Goal: Task Accomplishment & Management: Manage account settings

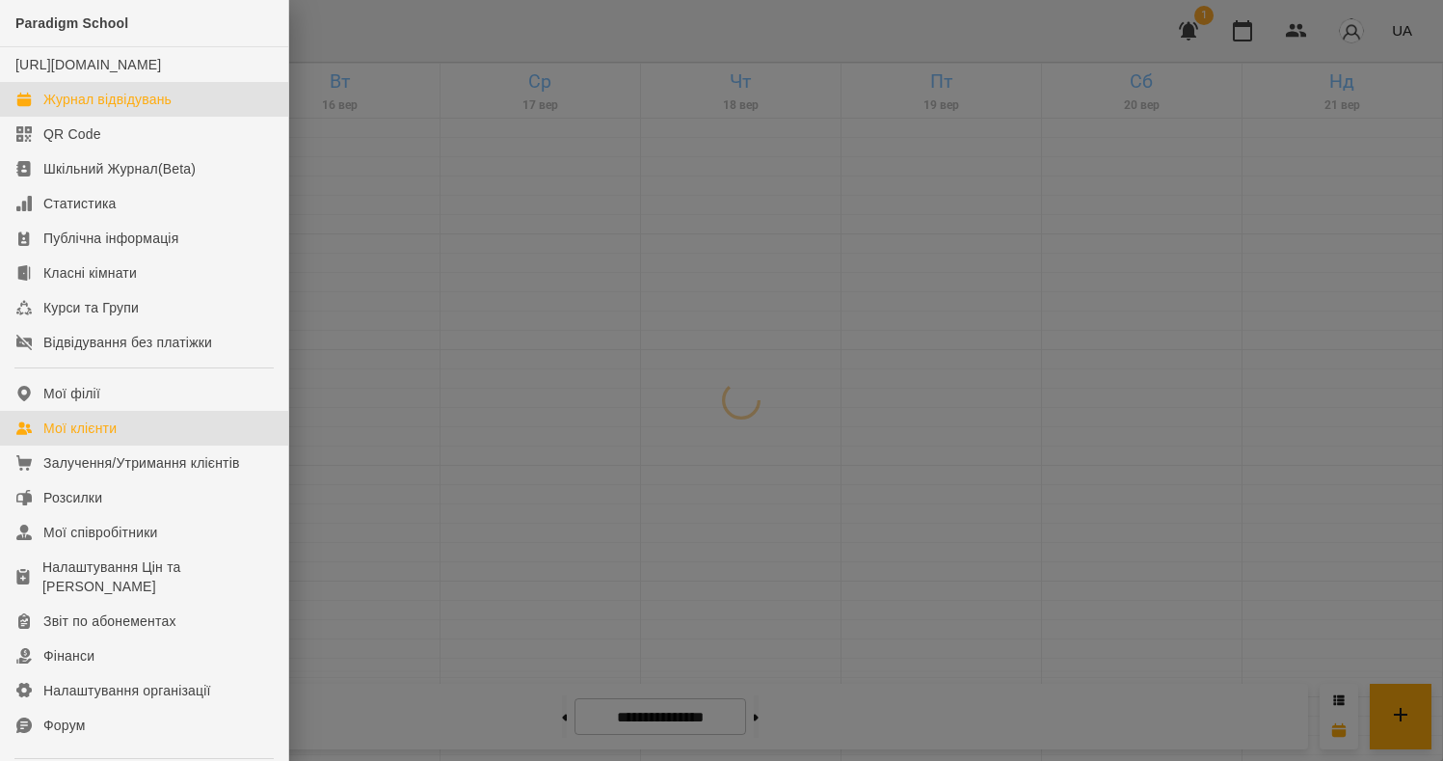
click at [72, 438] on div "Мої клієнти" at bounding box center [79, 427] width 73 height 19
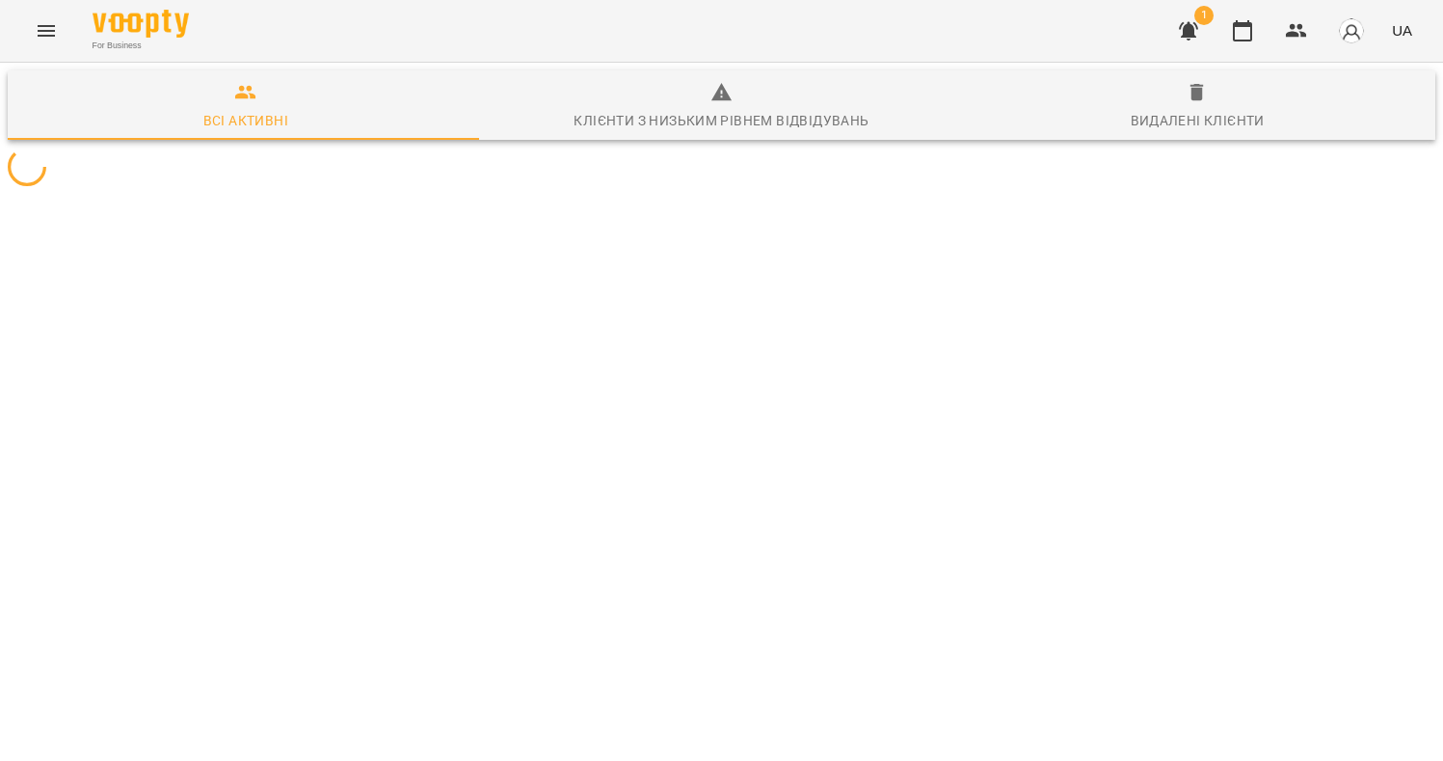
click at [50, 43] on button "Menu" at bounding box center [46, 31] width 46 height 46
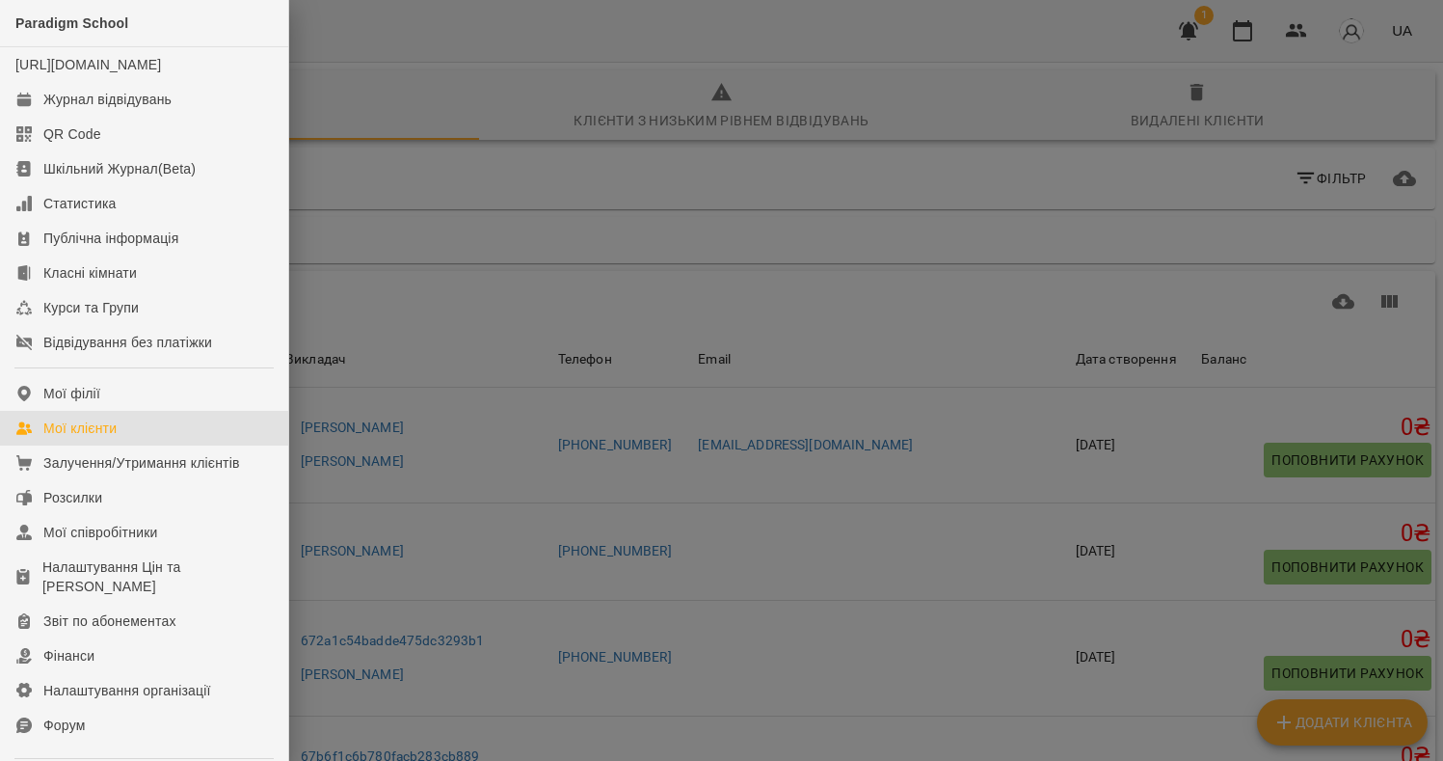
click at [138, 445] on link "Мої клієнти" at bounding box center [144, 428] width 288 height 35
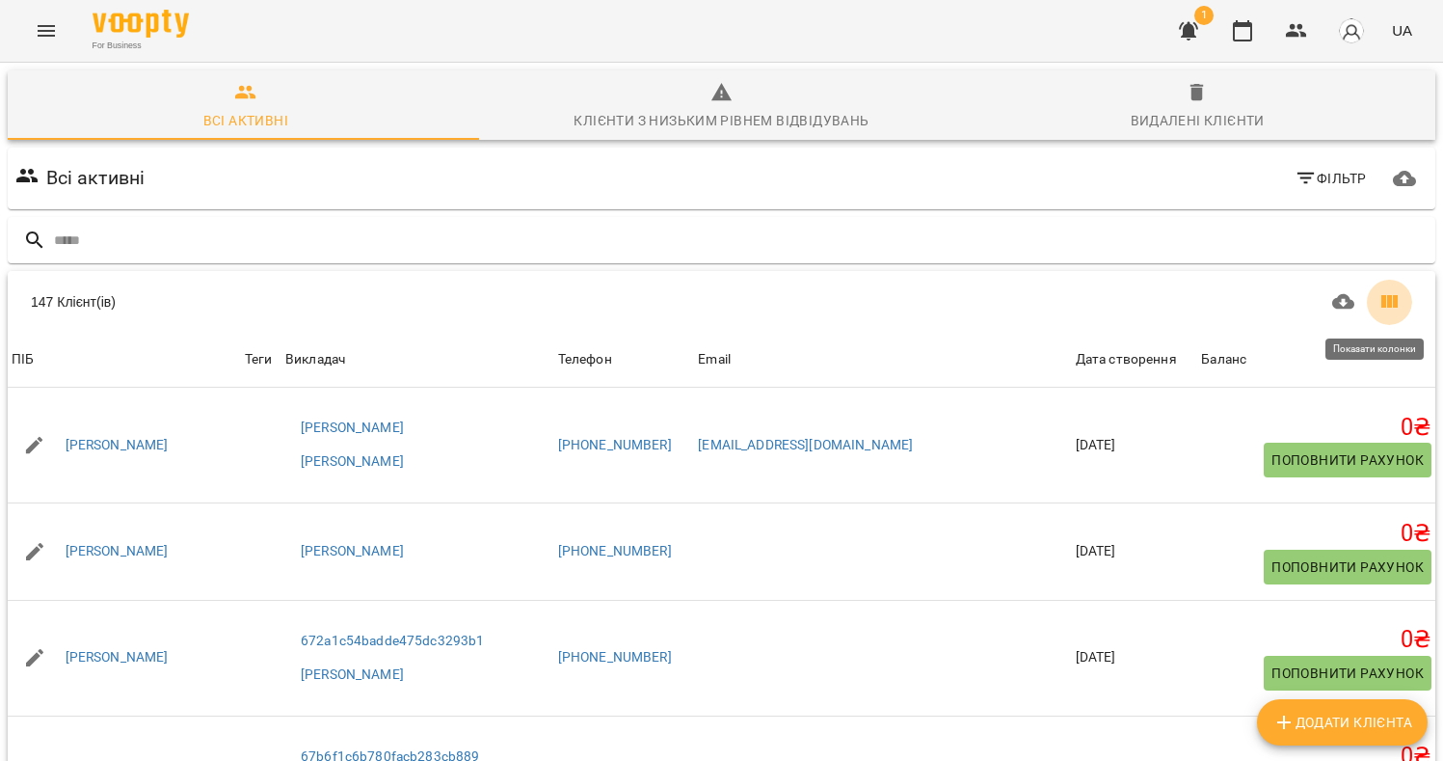
click at [1382, 305] on icon "Показати колонки" at bounding box center [1390, 301] width 16 height 13
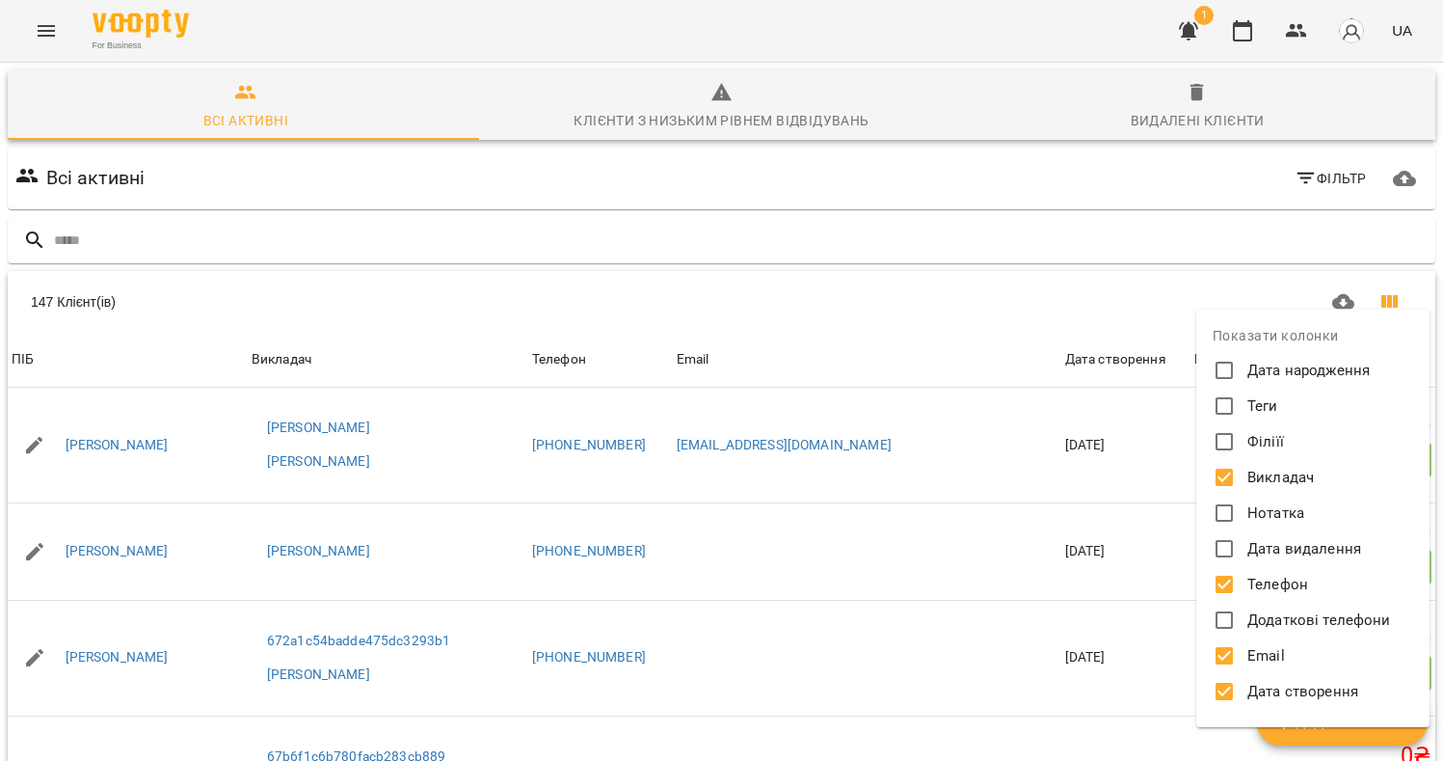
click at [974, 302] on div at bounding box center [721, 380] width 1443 height 761
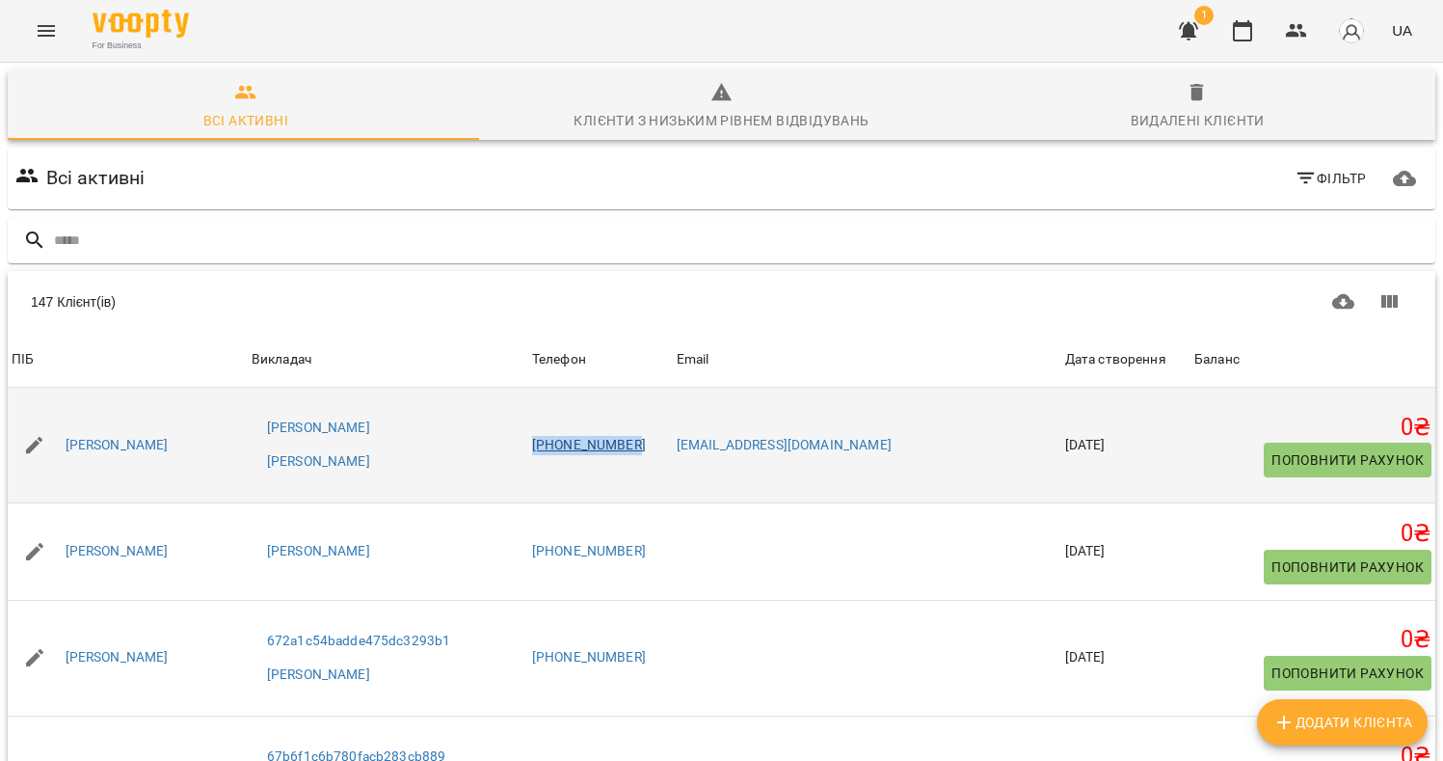
drag, startPoint x: 727, startPoint y: 444, endPoint x: 617, endPoint y: 445, distance: 109.9
click at [617, 445] on td "+380980346000" at bounding box center [600, 446] width 145 height 116
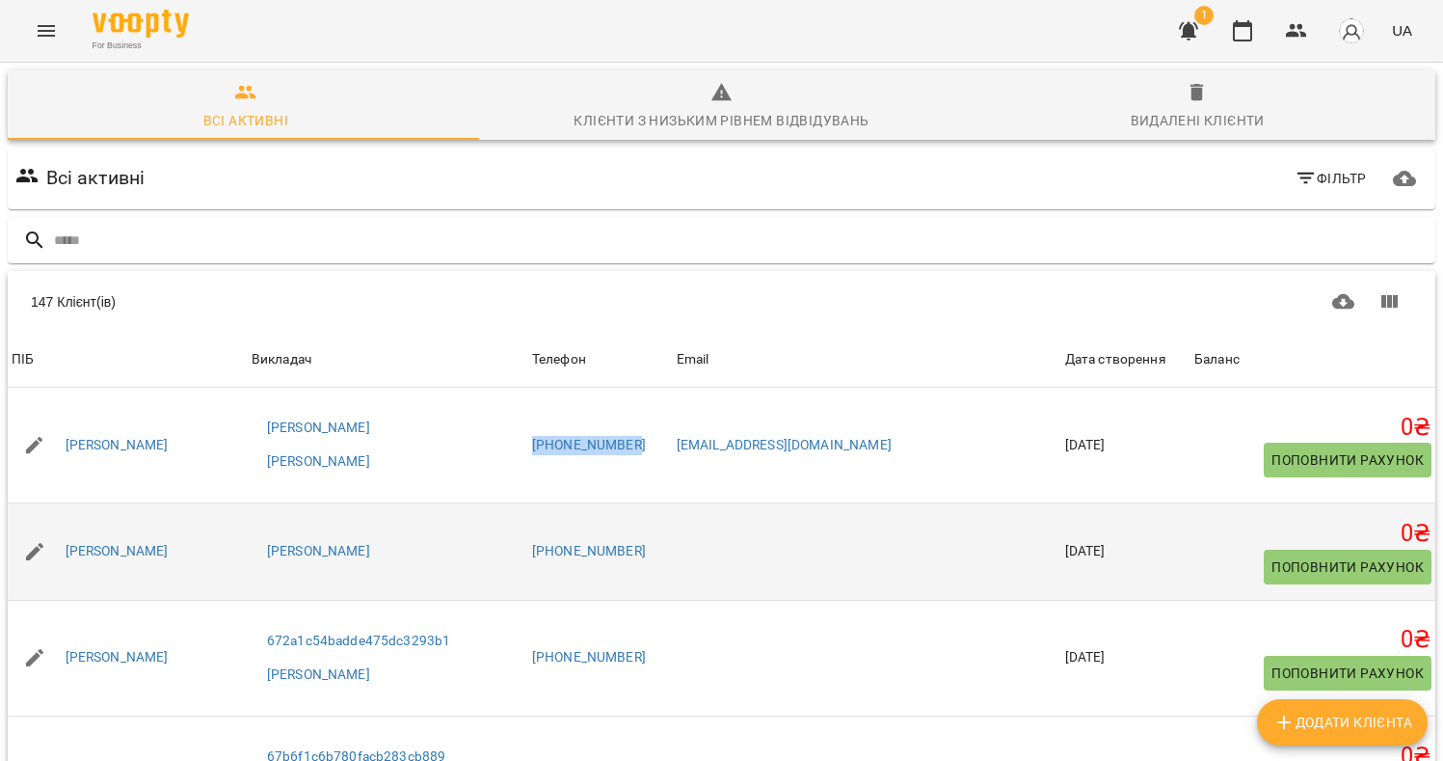
copy link "+380980346000"
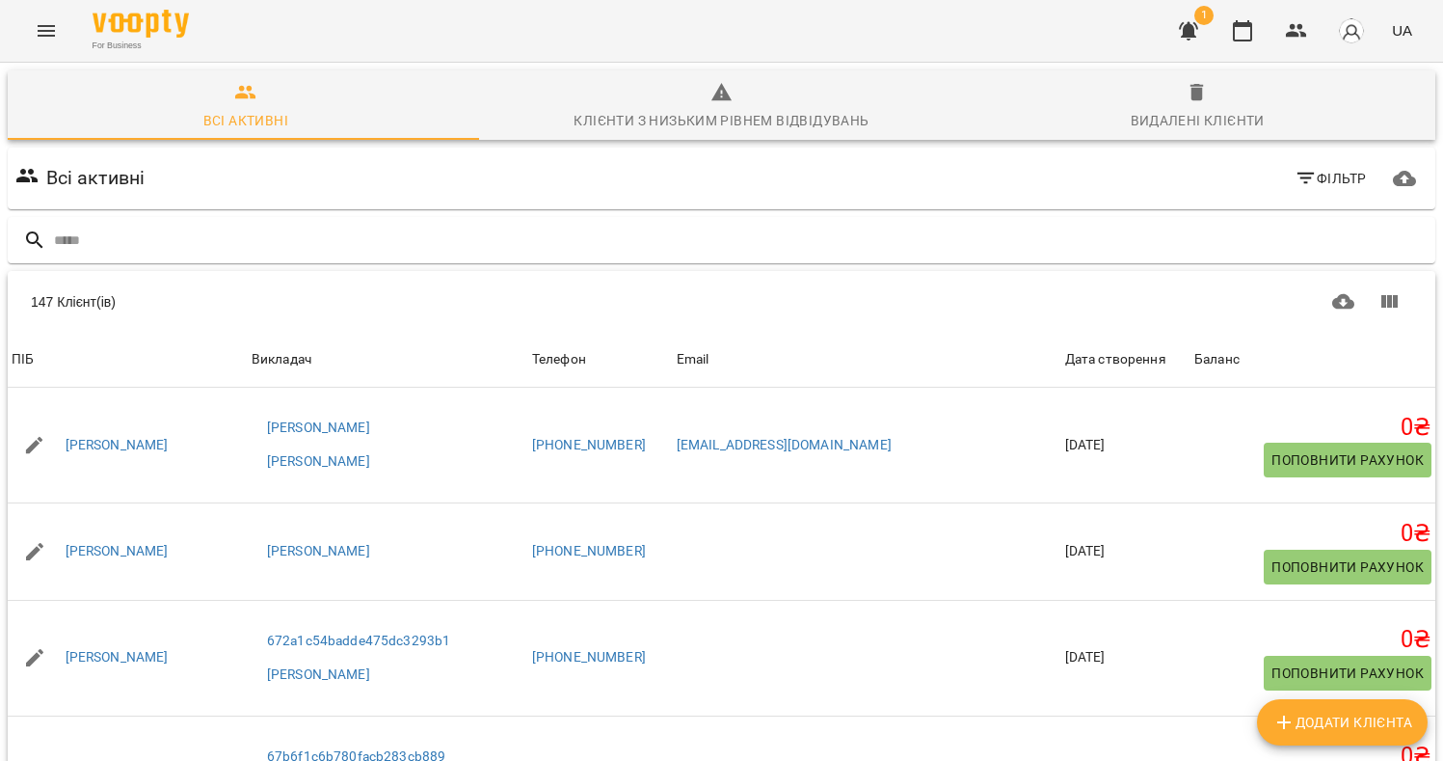
scroll to position [792, 0]
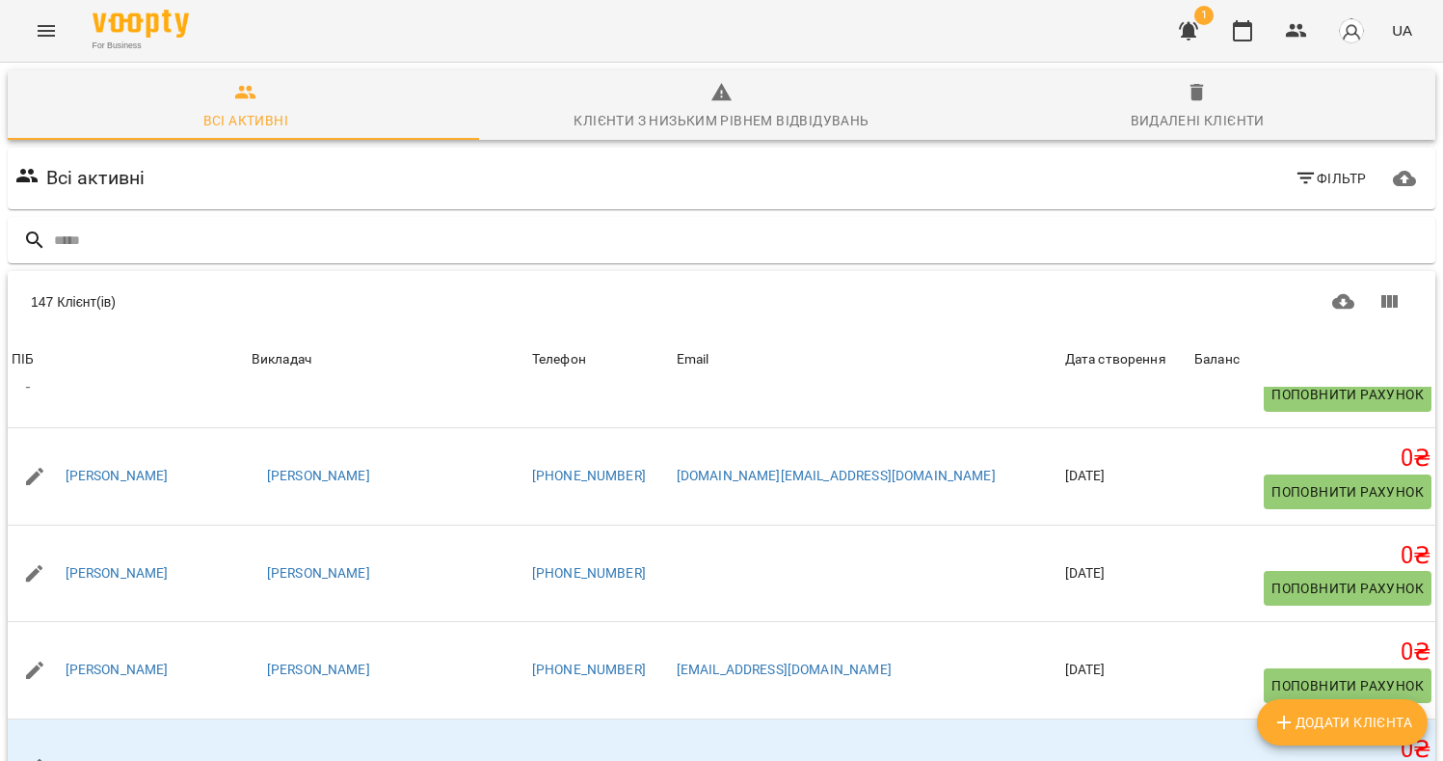
click at [907, 273] on div "147 Клієнт(ів)" at bounding box center [722, 302] width 1428 height 62
click at [1202, 37] on button "button" at bounding box center [1189, 31] width 46 height 46
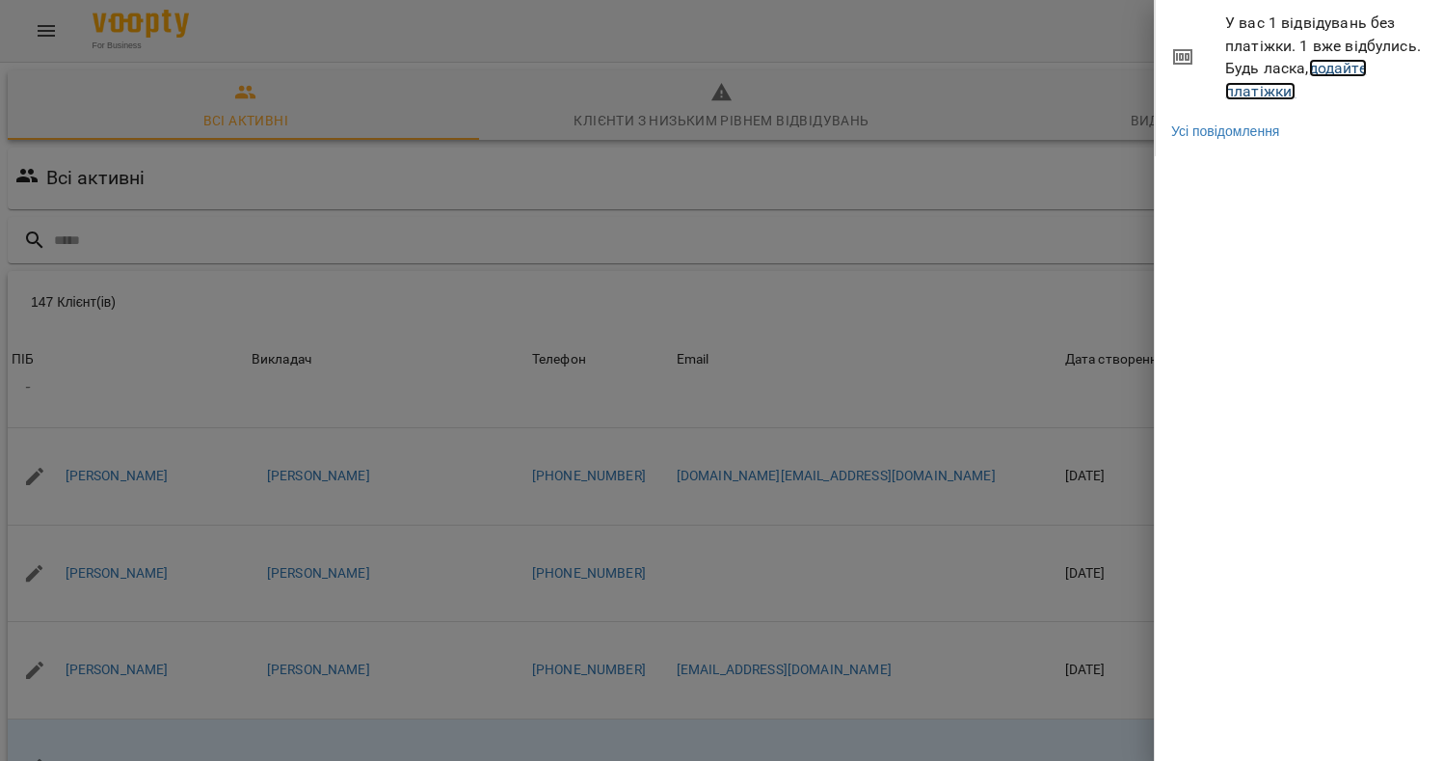
click at [1289, 87] on link "додайте платіжки!" at bounding box center [1296, 79] width 142 height 41
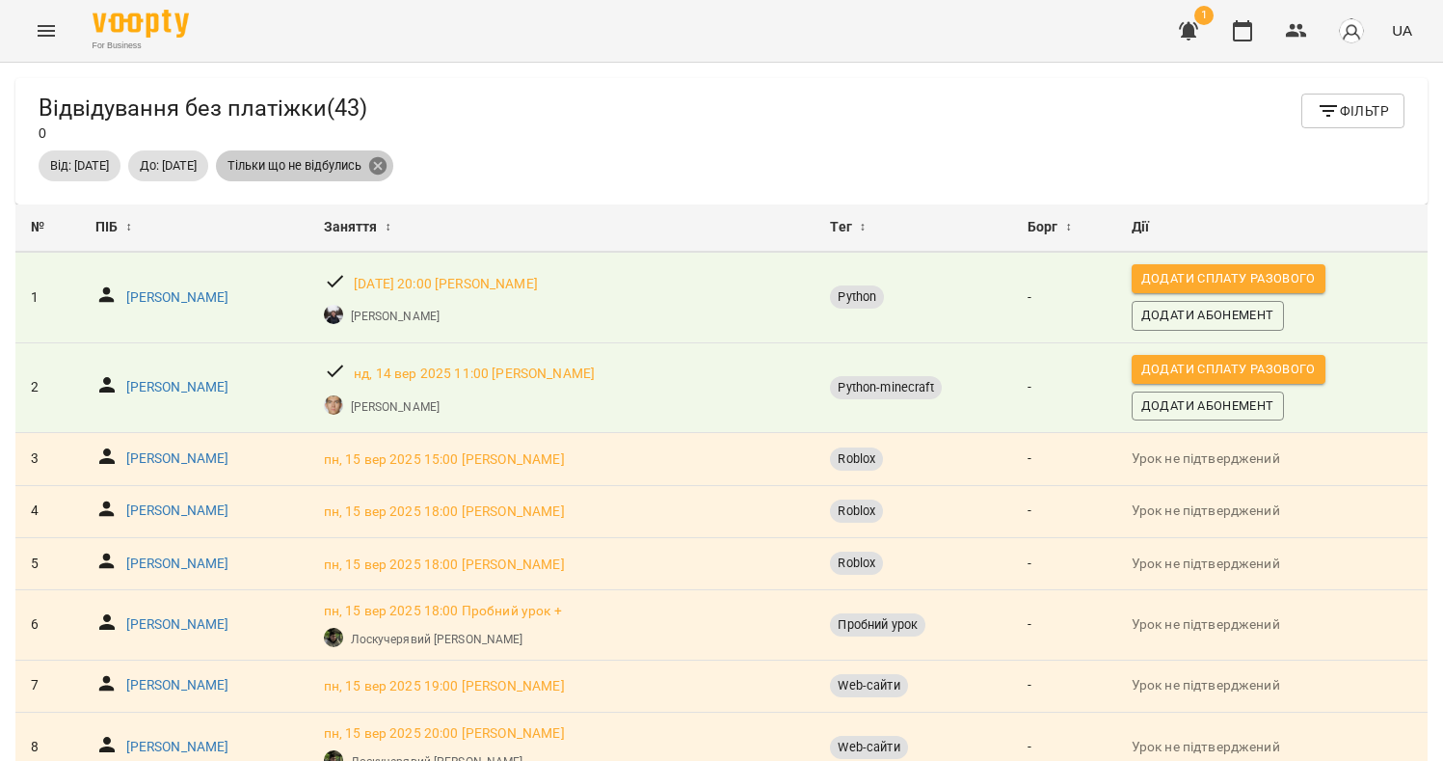
click at [387, 169] on icon at bounding box center [377, 165] width 17 height 17
click at [1318, 121] on icon "button" at bounding box center [1328, 110] width 23 height 23
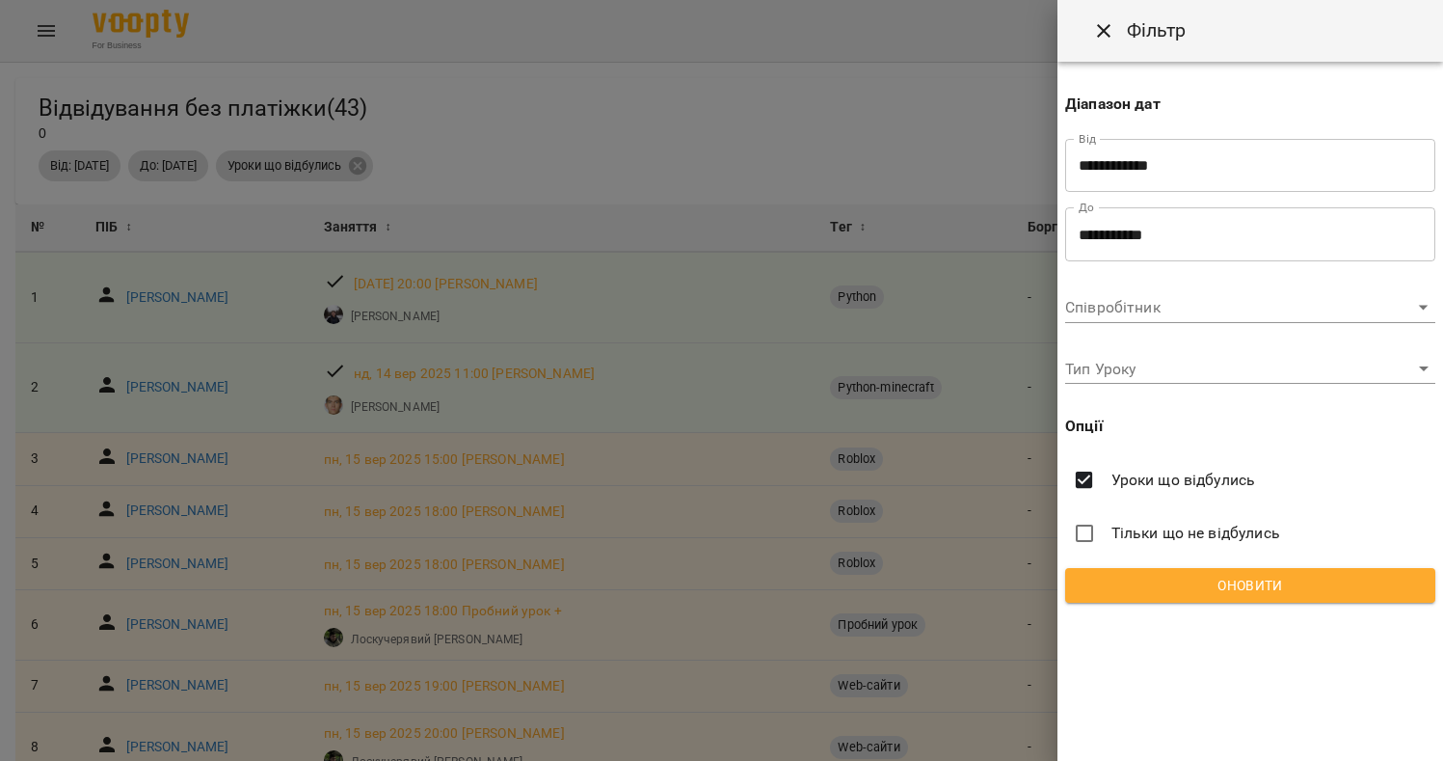
click at [644, 180] on div at bounding box center [721, 380] width 1443 height 761
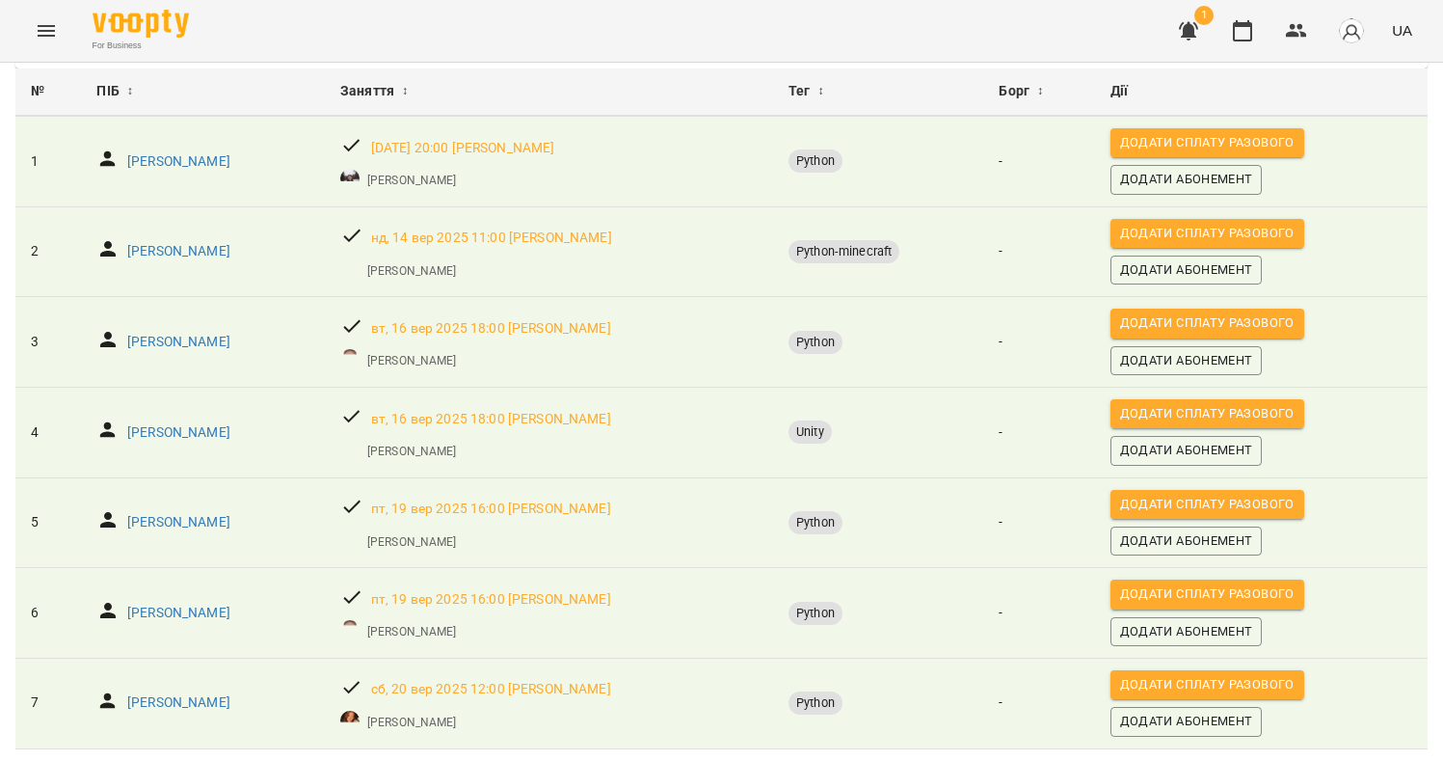
scroll to position [201, 0]
click at [175, 513] on p "[PERSON_NAME]" at bounding box center [178, 522] width 103 height 19
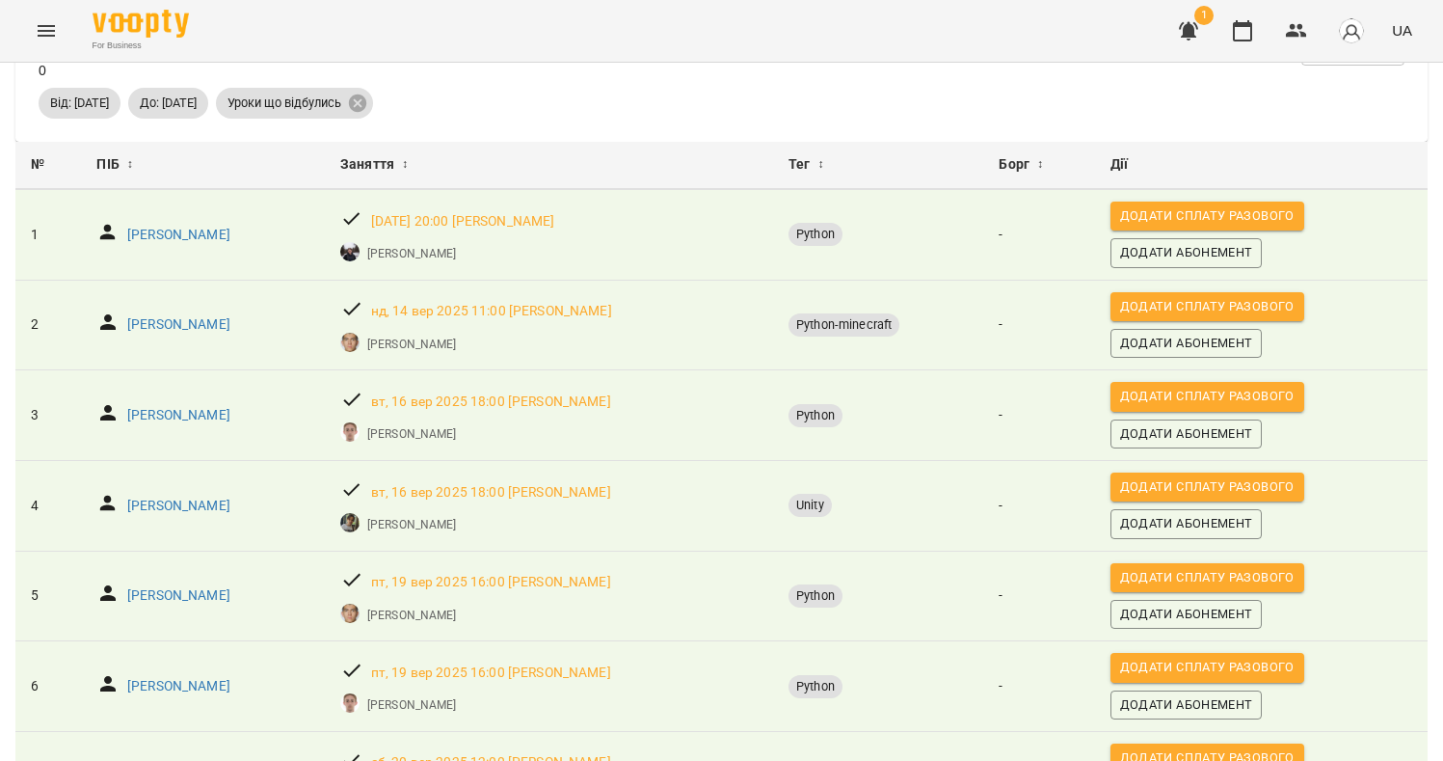
scroll to position [201, 0]
